Goal: Task Accomplishment & Management: Use online tool/utility

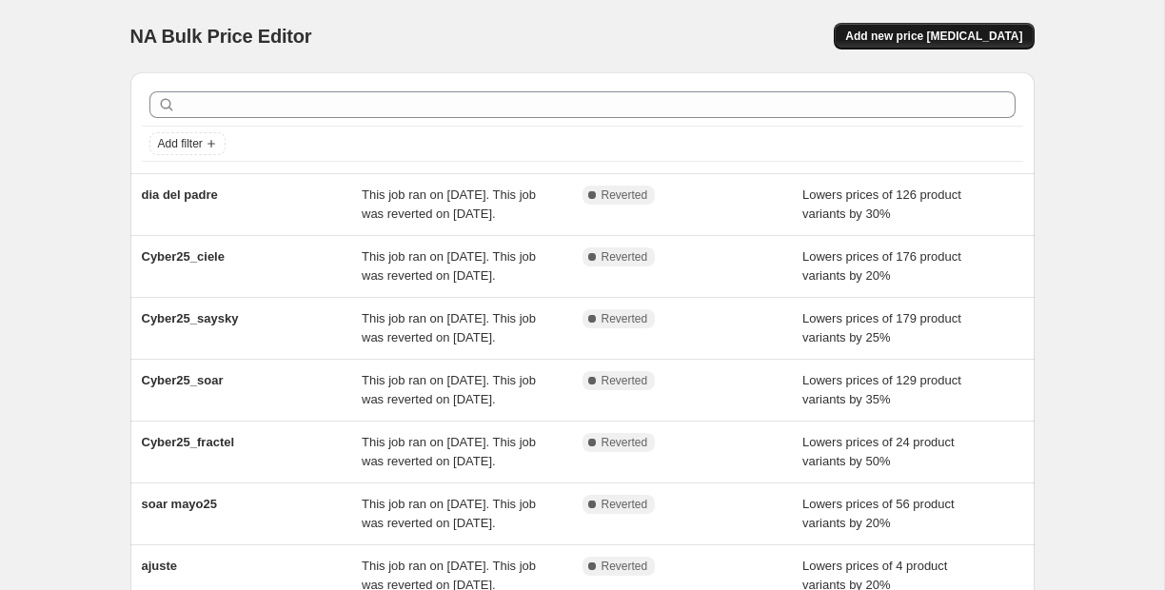
click at [946, 39] on span "Add new price [MEDICAL_DATA]" at bounding box center [933, 36] width 177 height 15
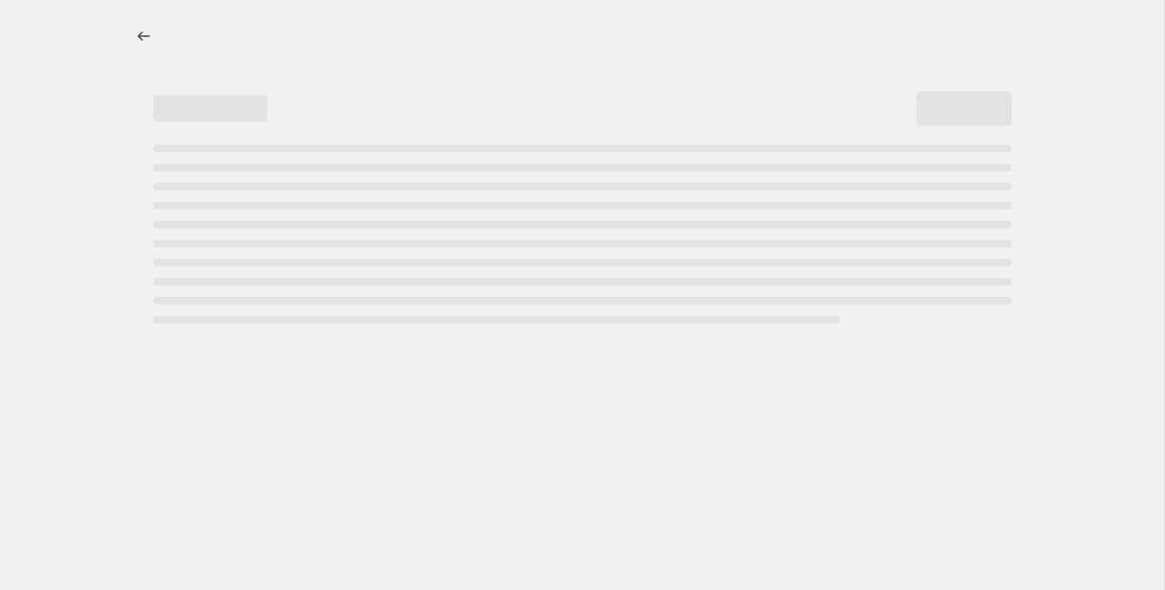
select select "percentage"
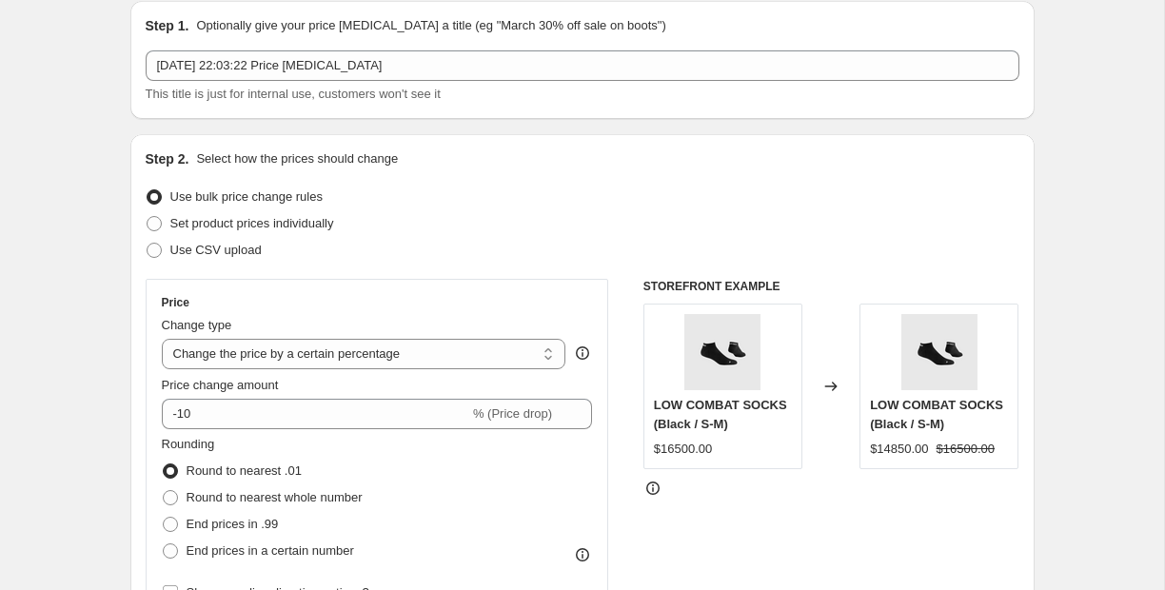
scroll to position [75, 0]
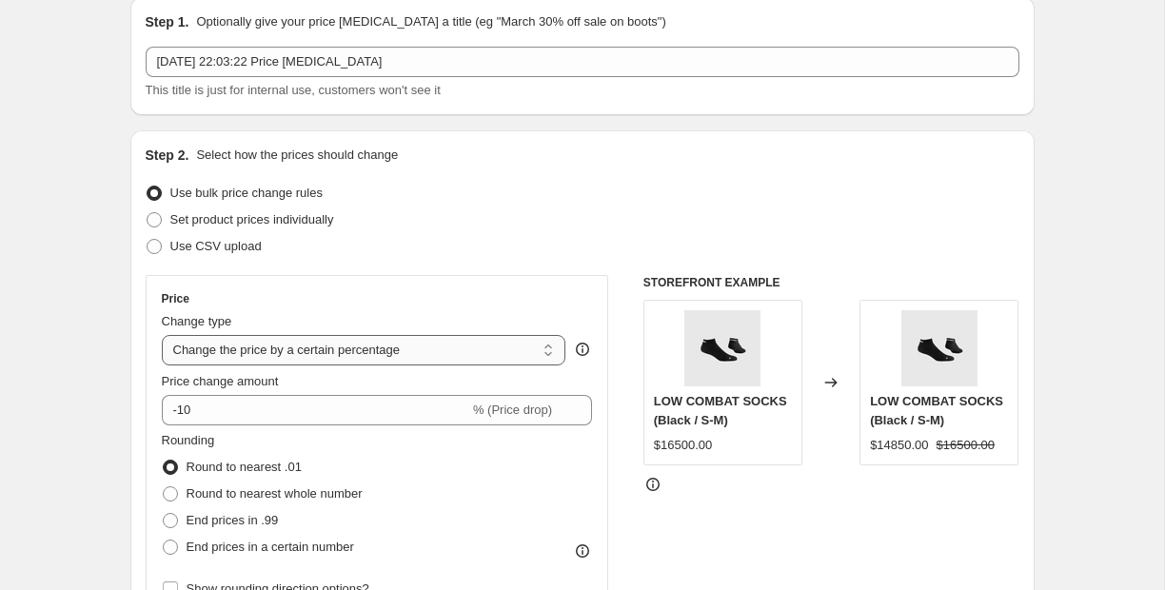
click at [239, 352] on select "Change the price to a certain amount Change the price by a certain amount Chang…" at bounding box center [364, 350] width 405 height 30
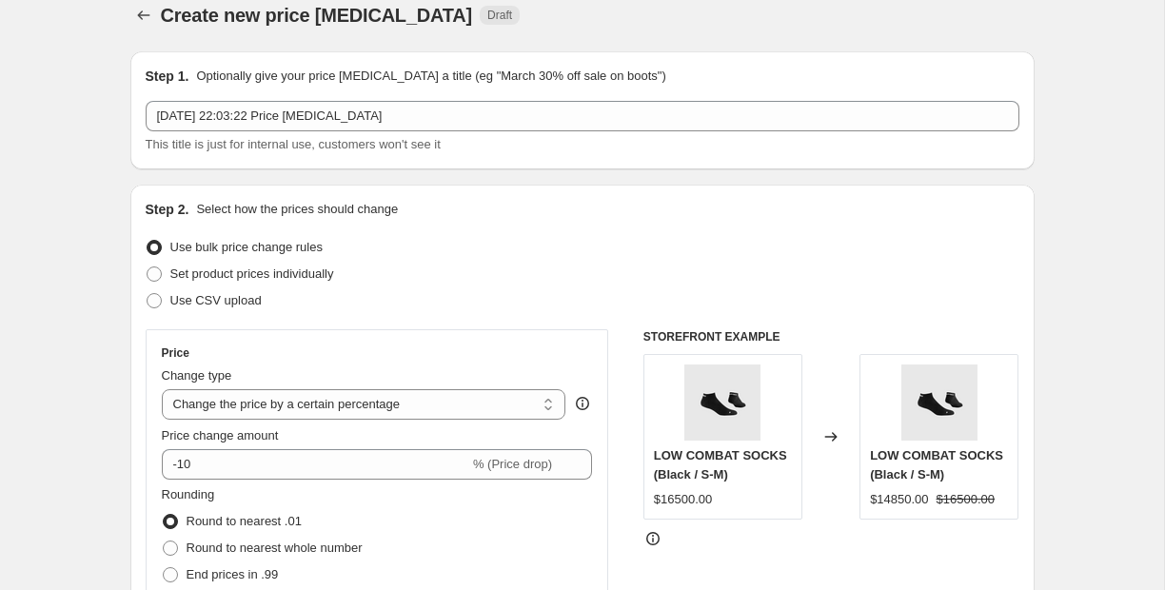
scroll to position [57, 0]
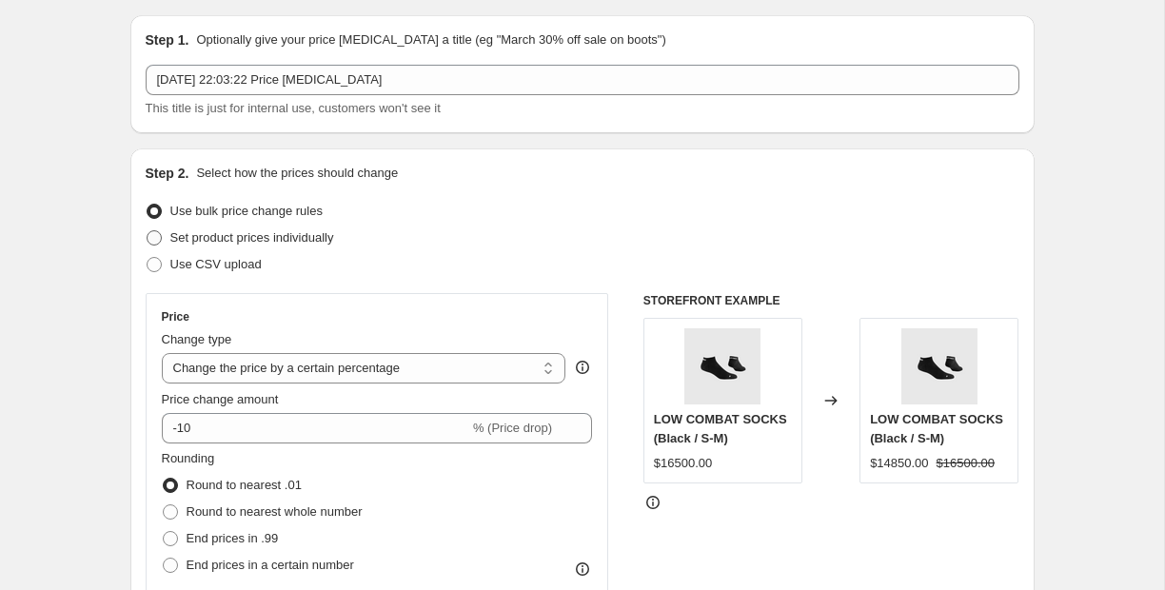
click at [315, 248] on label "Set product prices individually" at bounding box center [240, 238] width 188 height 27
click at [148, 231] on input "Set product prices individually" at bounding box center [147, 230] width 1 height 1
radio input "true"
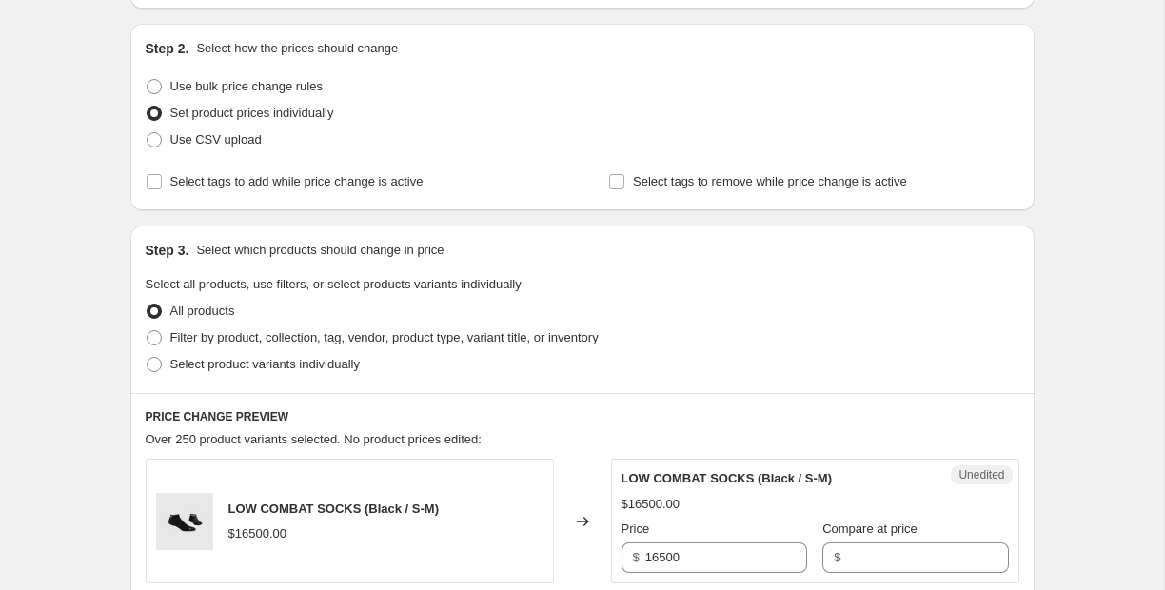
scroll to position [190, 0]
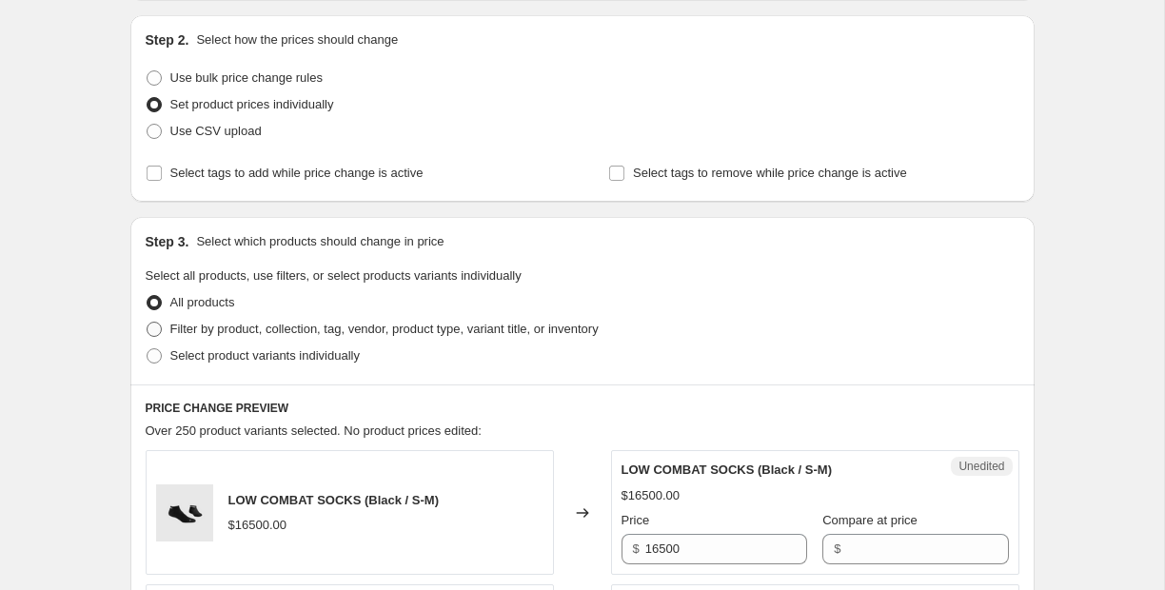
click at [433, 331] on span "Filter by product, collection, tag, vendor, product type, variant title, or inv…" at bounding box center [384, 329] width 428 height 14
click at [148, 323] on input "Filter by product, collection, tag, vendor, product type, variant title, or inv…" at bounding box center [147, 322] width 1 height 1
radio input "true"
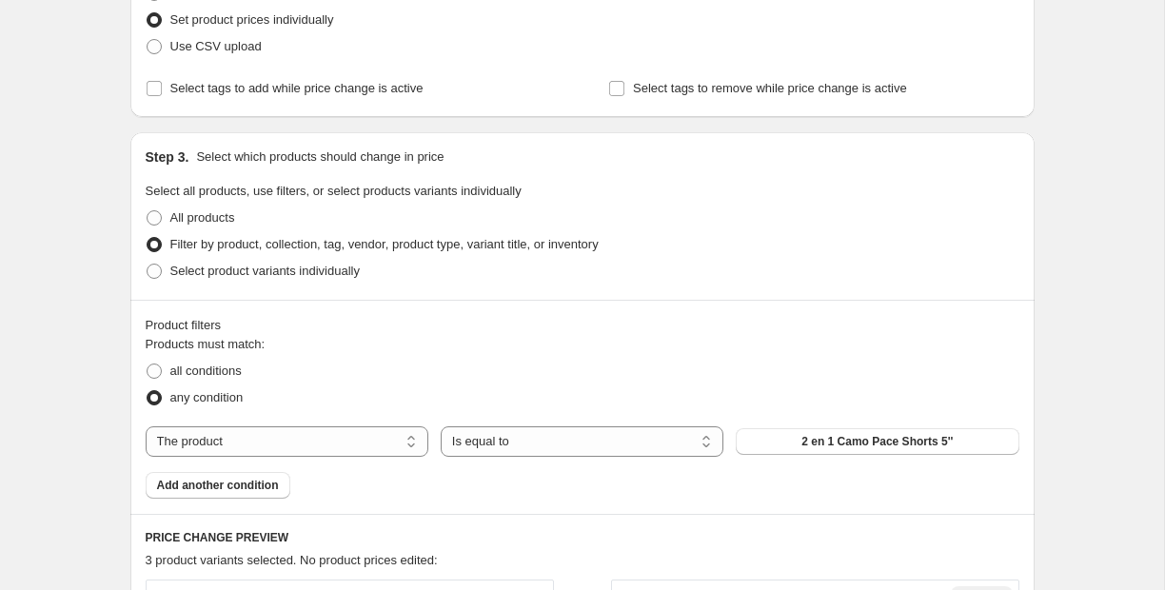
scroll to position [304, 0]
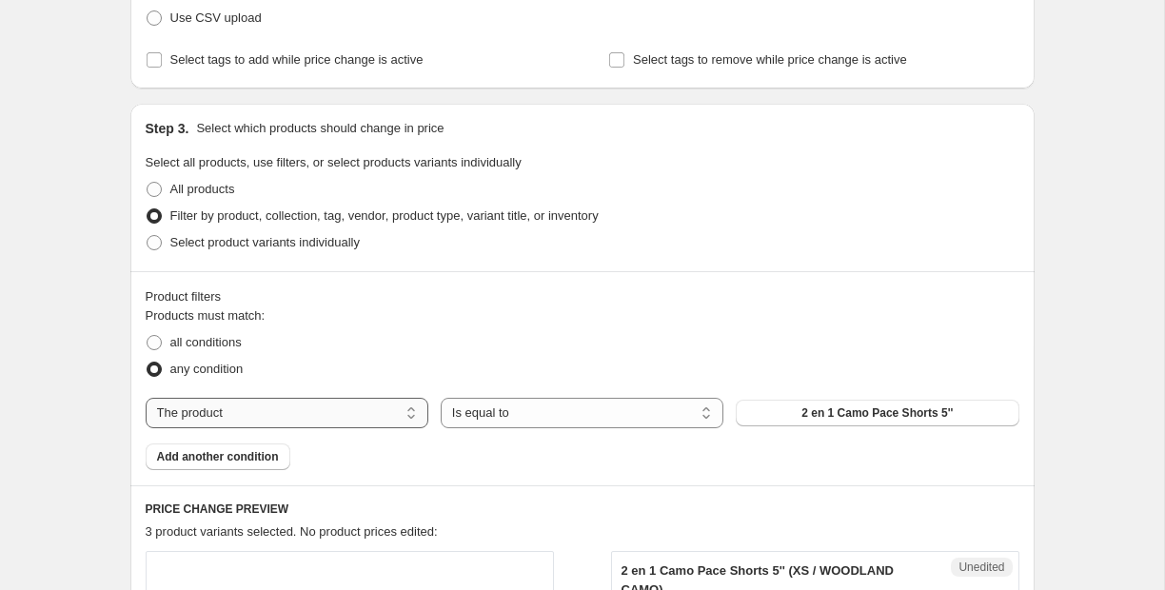
click at [371, 412] on select "The product The product's collection The product's tag The product's vendor The…" at bounding box center [287, 413] width 283 height 30
select select "vendor"
click at [790, 421] on button "CIELE ATHLETICS" at bounding box center [877, 413] width 283 height 27
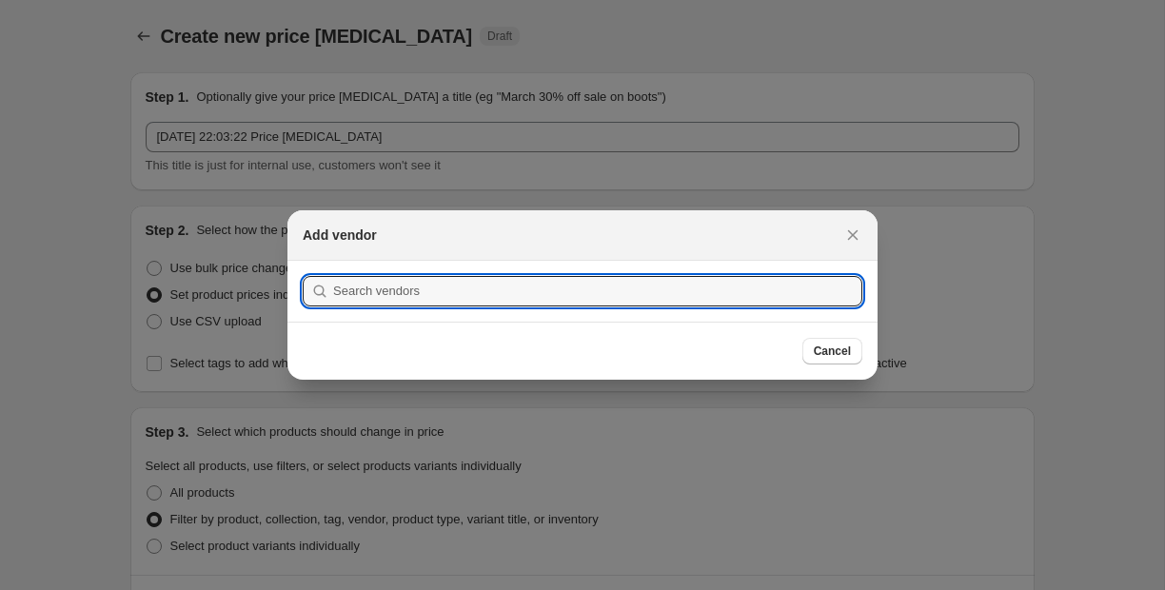
scroll to position [0, 0]
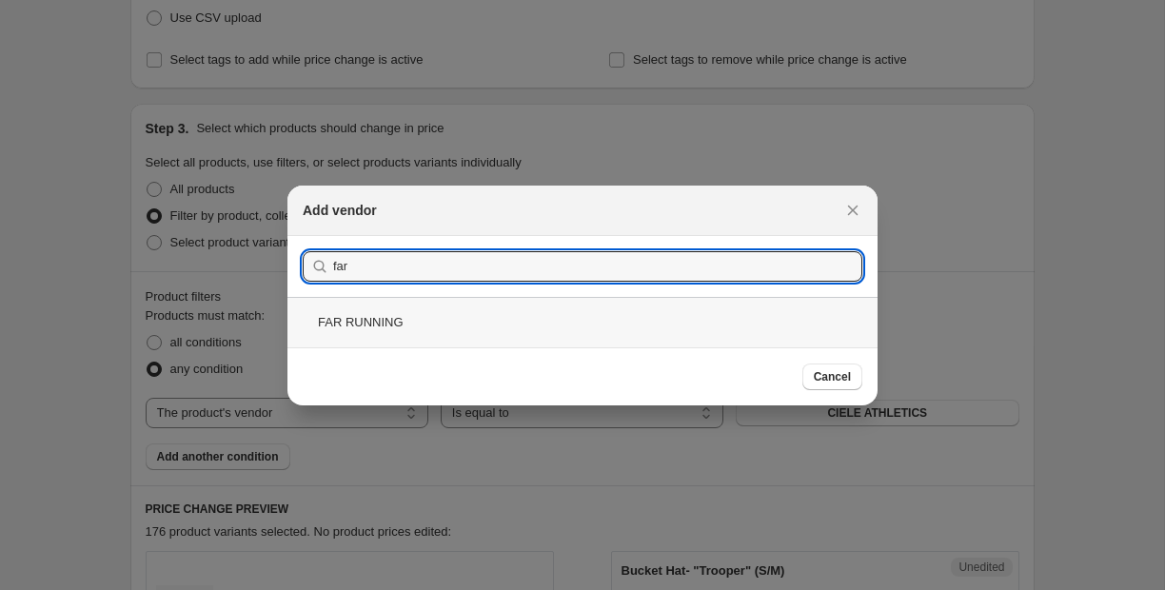
type input "far"
click at [403, 320] on div "FAR RUNNING" at bounding box center [582, 322] width 590 height 50
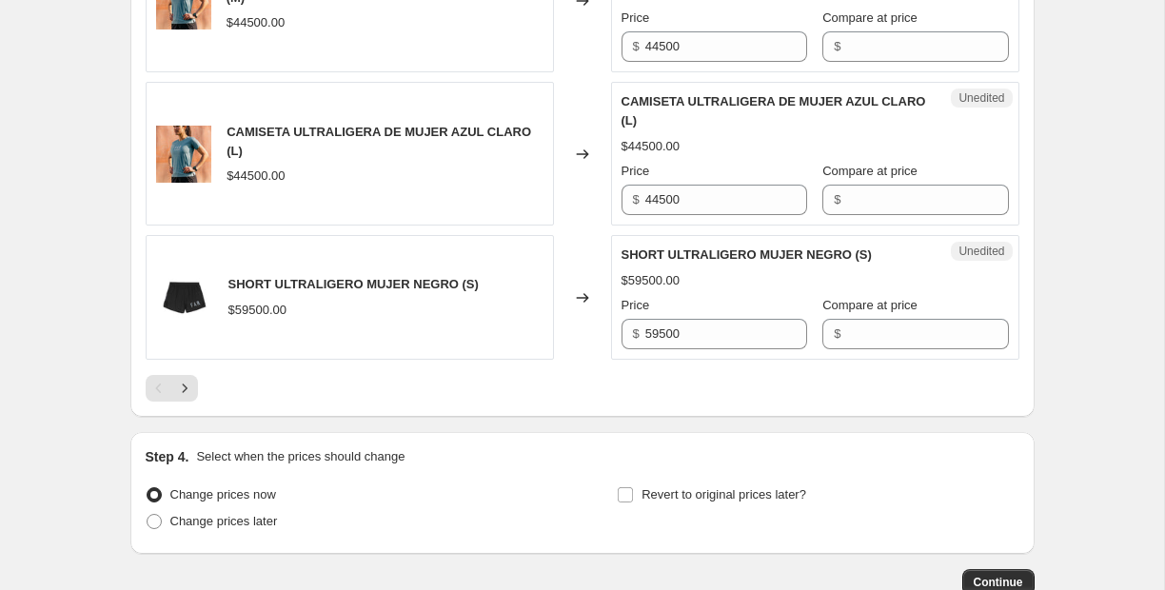
scroll to position [3535, 0]
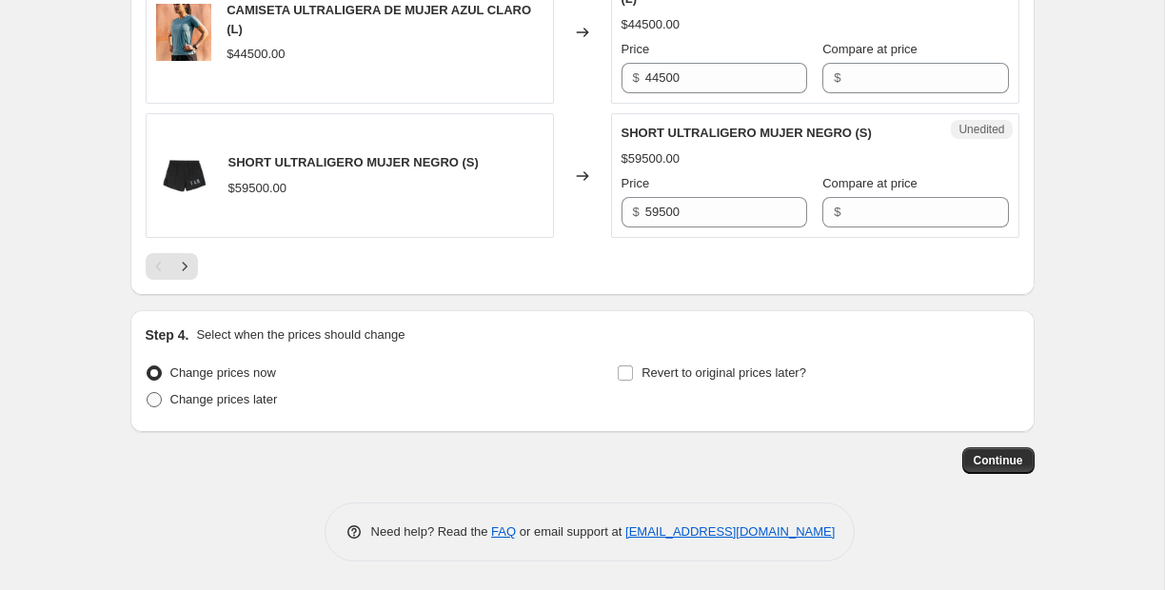
click at [261, 403] on span "Change prices later" at bounding box center [224, 399] width 108 height 14
click at [148, 393] on input "Change prices later" at bounding box center [147, 392] width 1 height 1
radio input "true"
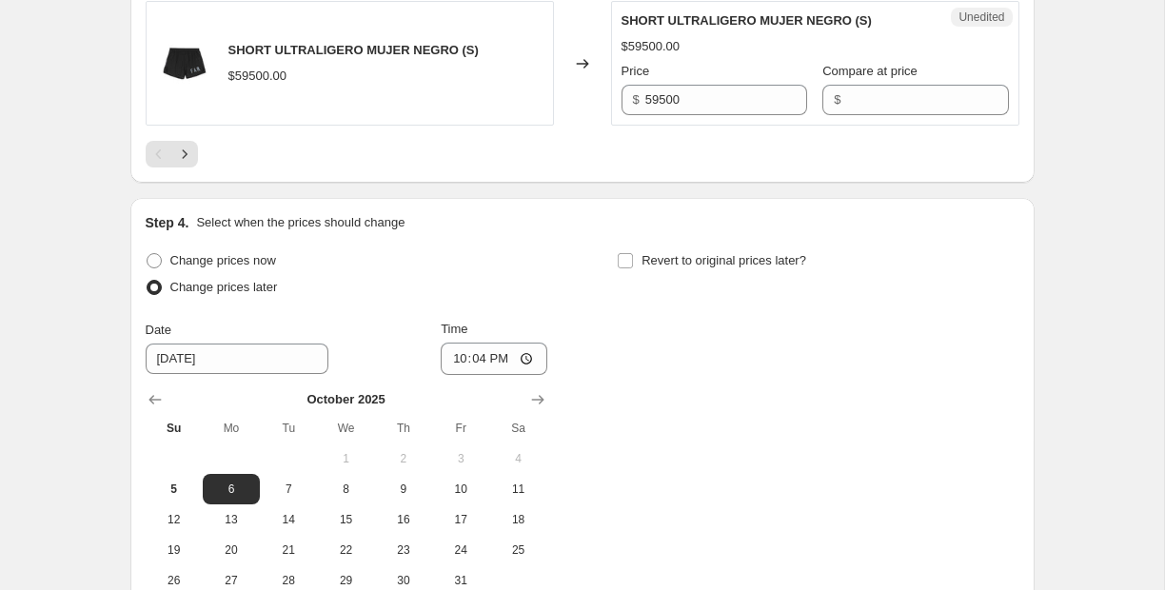
scroll to position [3623, 0]
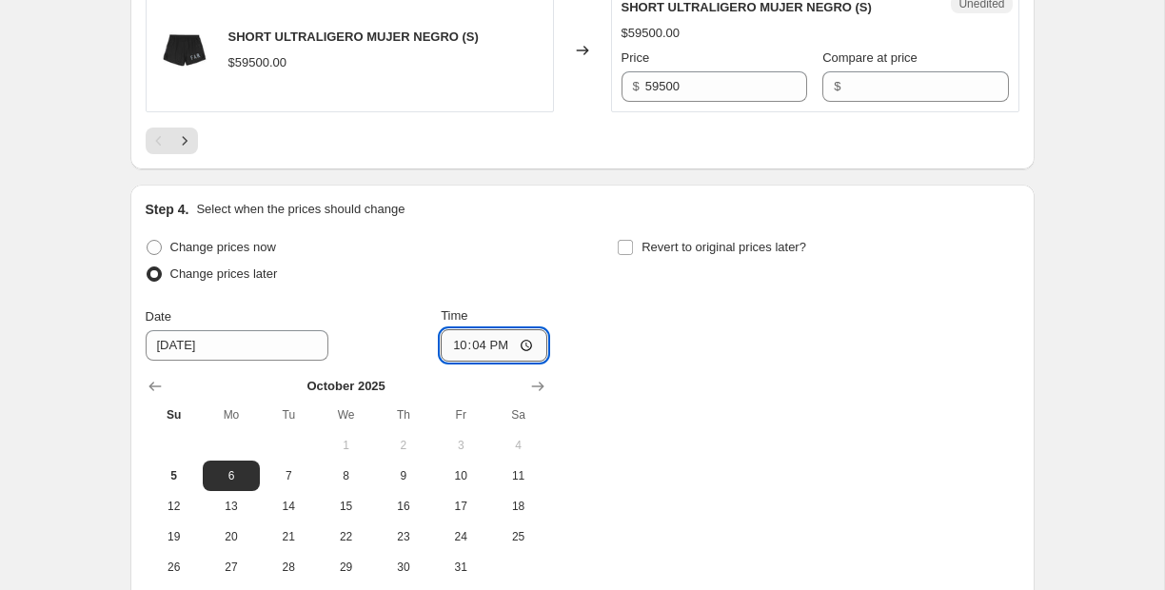
click at [492, 362] on input "22:04" at bounding box center [494, 345] width 107 height 32
click at [479, 362] on input "22:04" at bounding box center [494, 345] width 107 height 32
type input "00:01"
click at [777, 358] on div "Change prices now Change prices later Date [DATE] Time 00:[DATE] Mo Tu We Th Fr…" at bounding box center [583, 408] width 874 height 348
click at [171, 491] on button "5" at bounding box center [174, 476] width 57 height 30
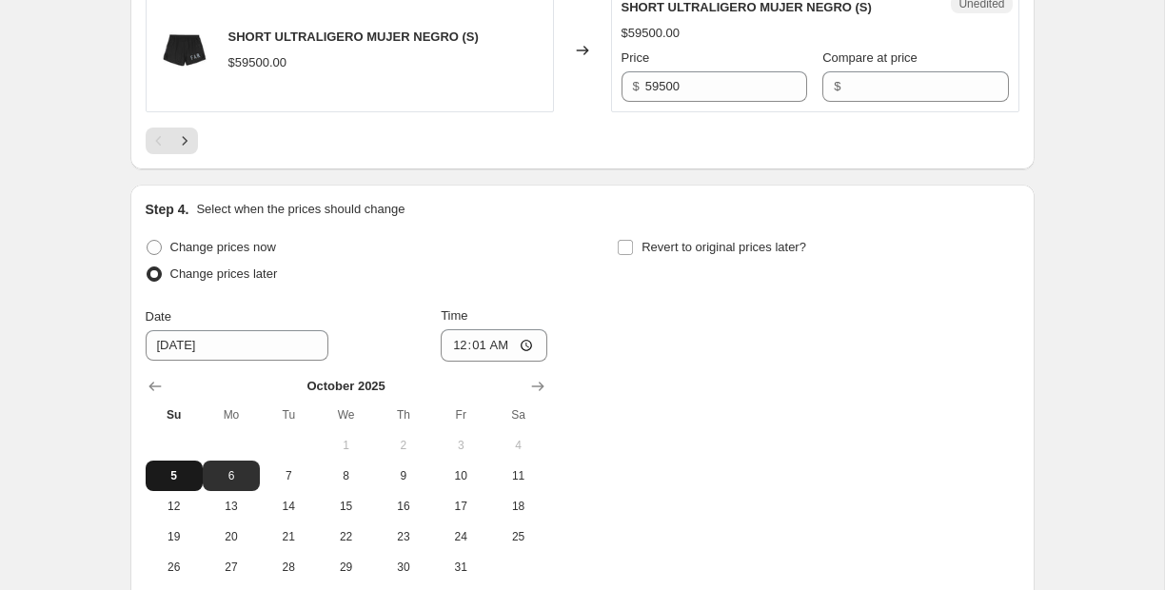
type input "[DATE]"
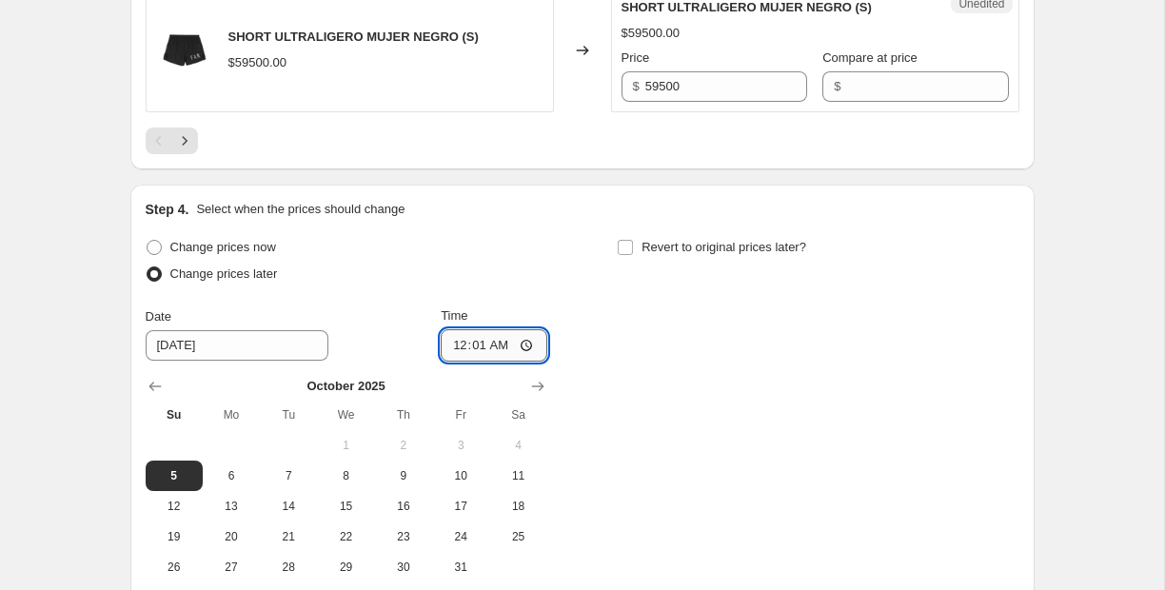
click at [484, 362] on input "00:01" at bounding box center [494, 345] width 107 height 32
type input "23:59"
click at [766, 413] on div "Change prices now Change prices later Date [DATE] Time 23:59 [DATE] Su Mo Tu We…" at bounding box center [583, 408] width 874 height 348
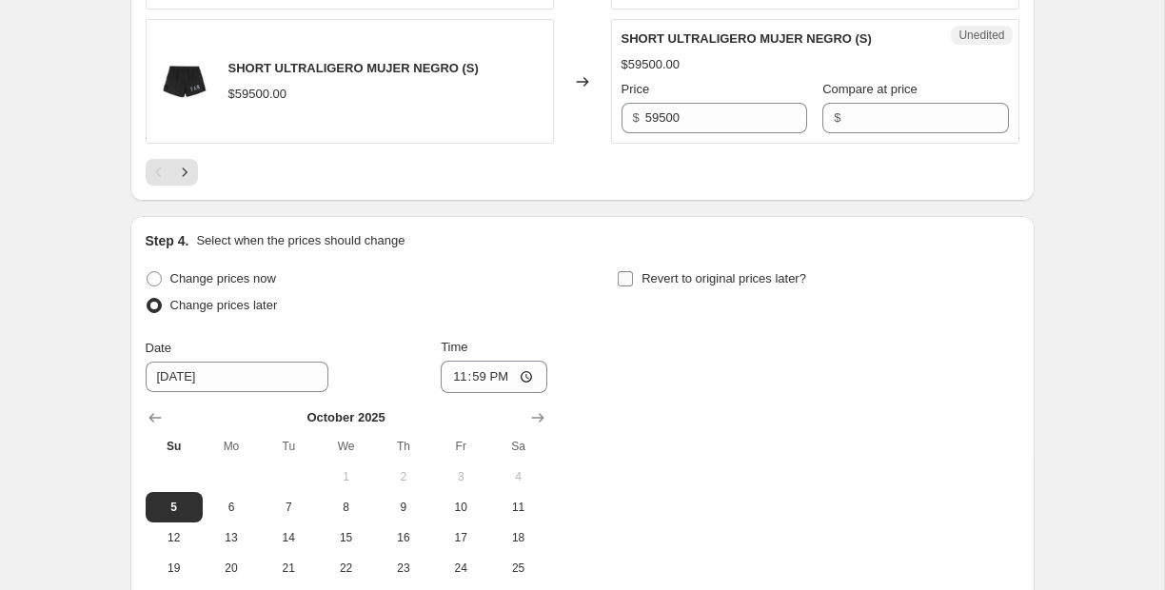
click at [655, 286] on span "Revert to original prices later?" at bounding box center [724, 278] width 165 height 14
click at [633, 287] on input "Revert to original prices later?" at bounding box center [625, 278] width 15 height 15
checkbox input "true"
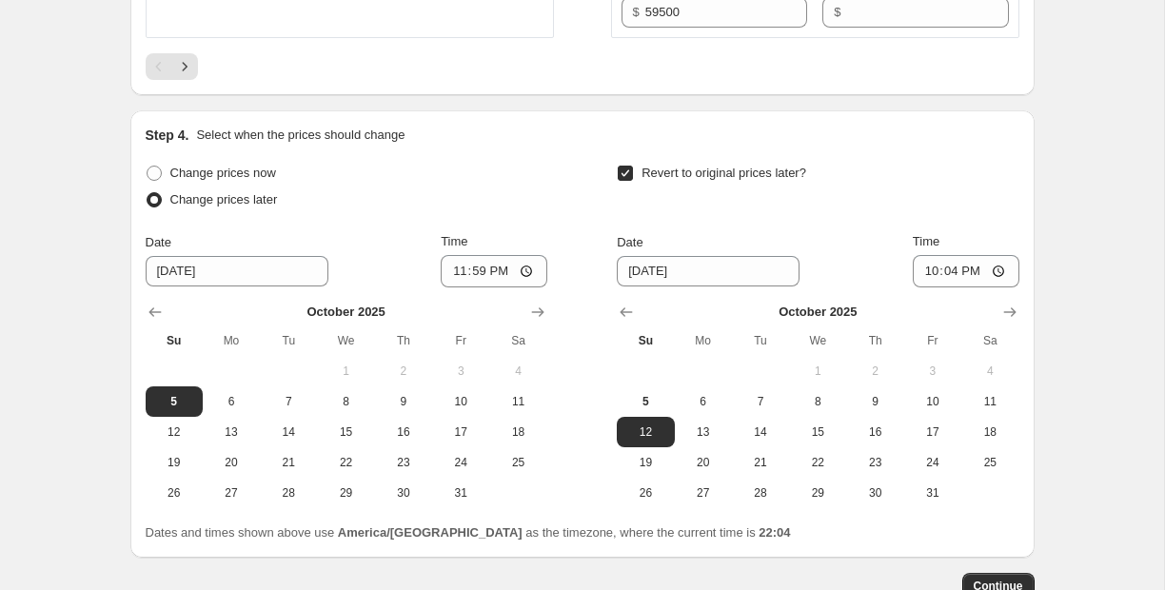
scroll to position [3723, 0]
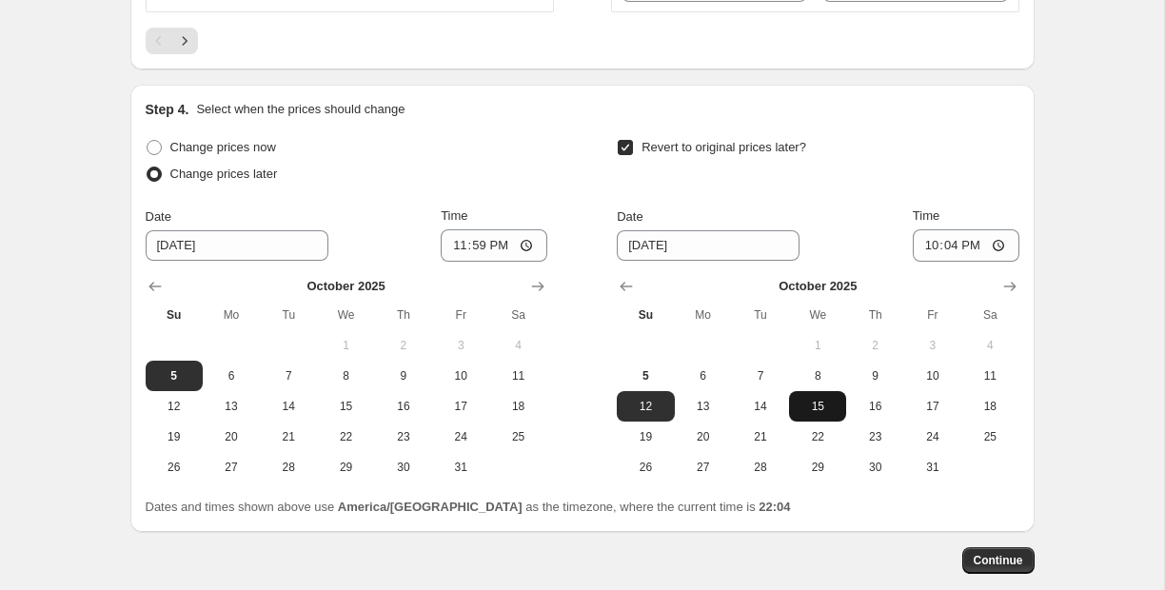
click at [828, 414] on span "15" at bounding box center [818, 406] width 42 height 15
type input "[DATE]"
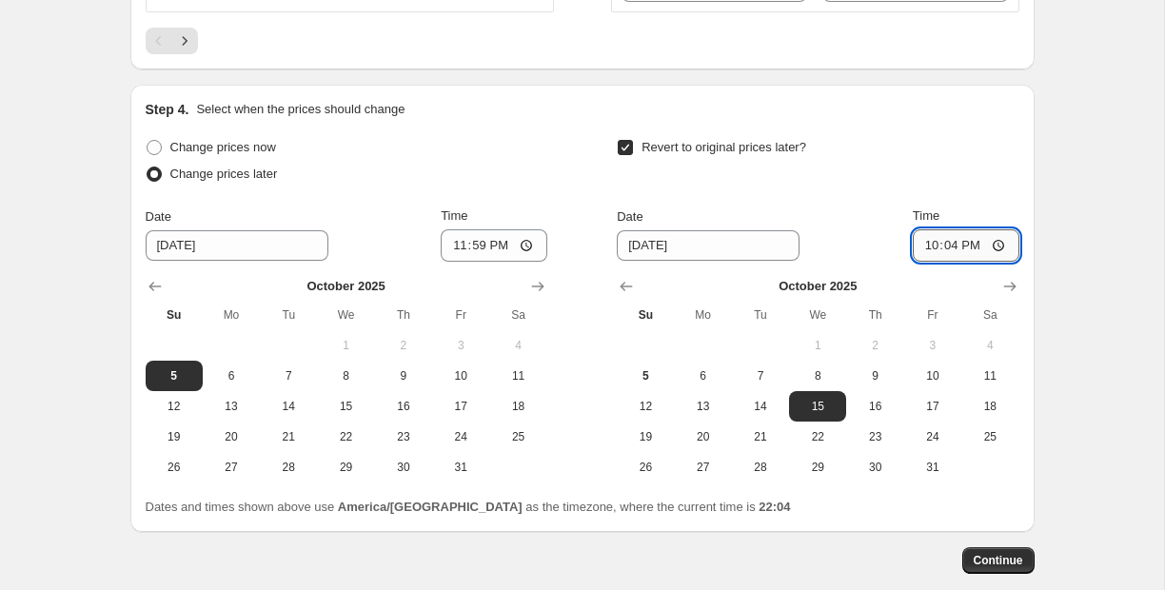
click at [959, 262] on input "22:04" at bounding box center [966, 245] width 107 height 32
click at [969, 262] on input "23:04" at bounding box center [966, 245] width 107 height 32
type input "23:59"
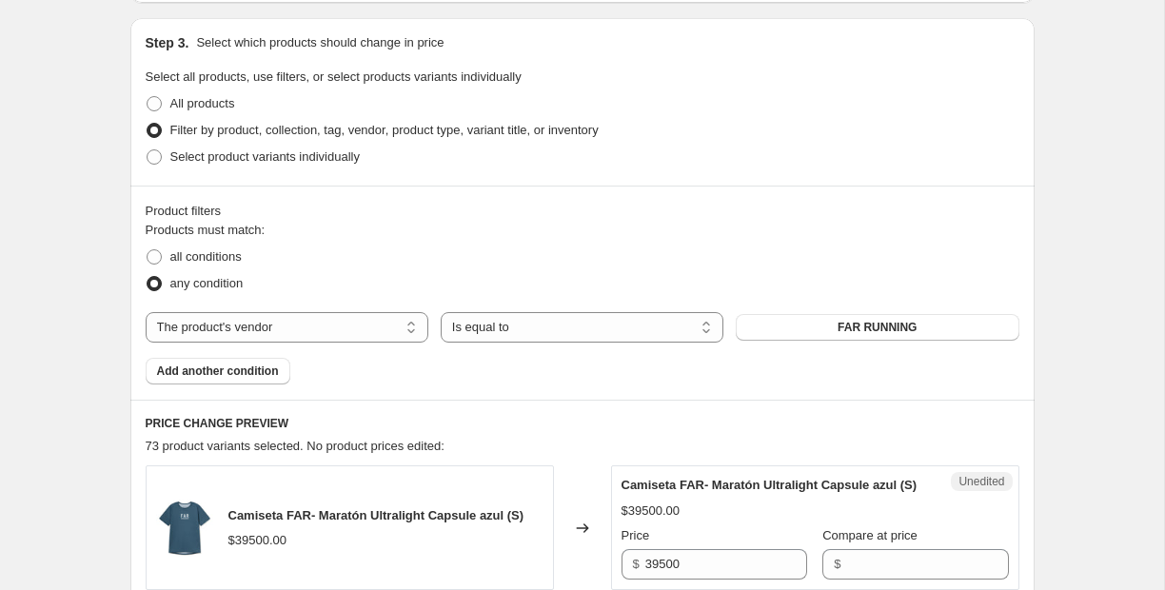
scroll to position [407, 0]
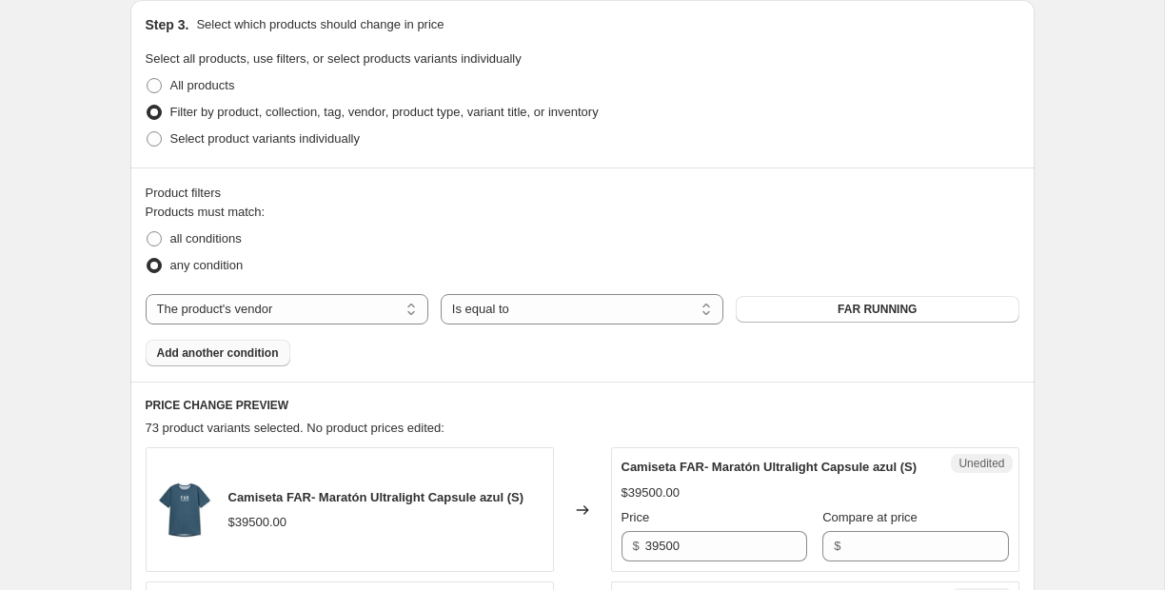
click at [229, 358] on span "Add another condition" at bounding box center [218, 353] width 122 height 15
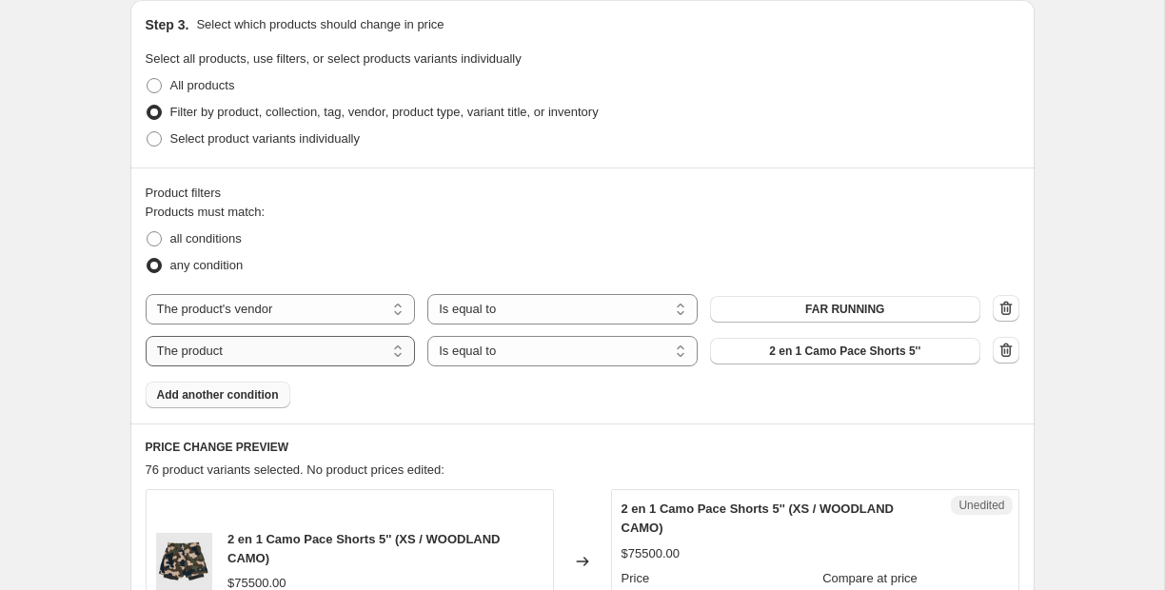
click at [237, 355] on select "The product The product's collection The product's tag The product's vendor The…" at bounding box center [281, 351] width 270 height 30
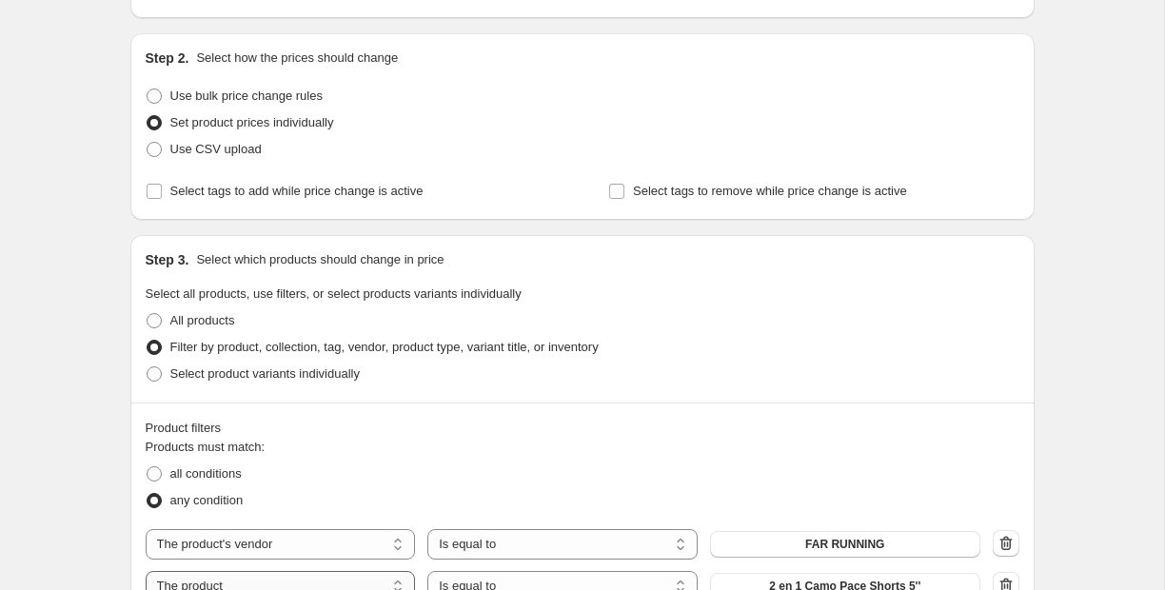
scroll to position [0, 0]
